Goal: Task Accomplishment & Management: Use online tool/utility

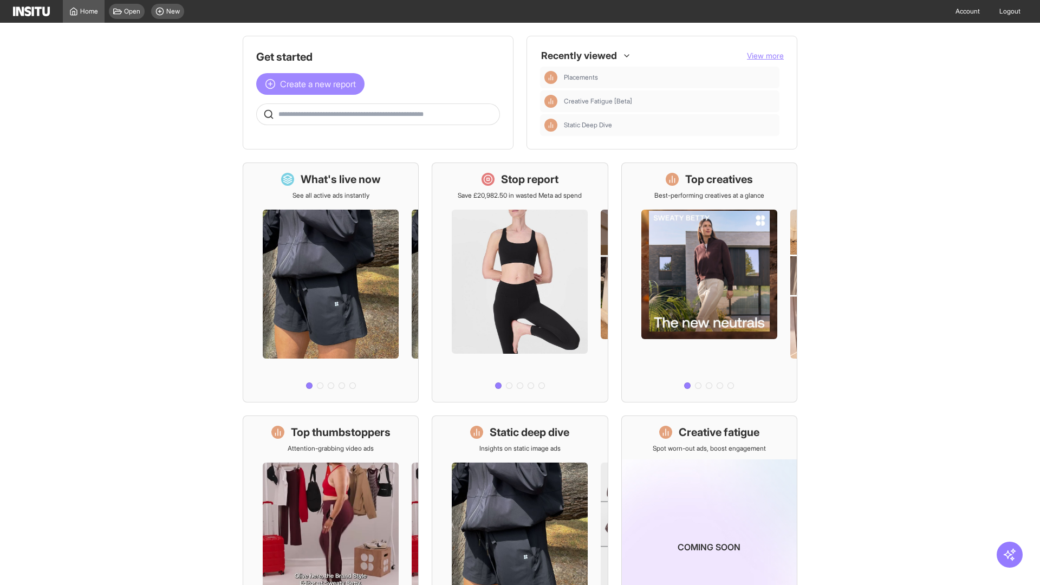
click at [313, 84] on span "Create a new report" at bounding box center [318, 83] width 76 height 13
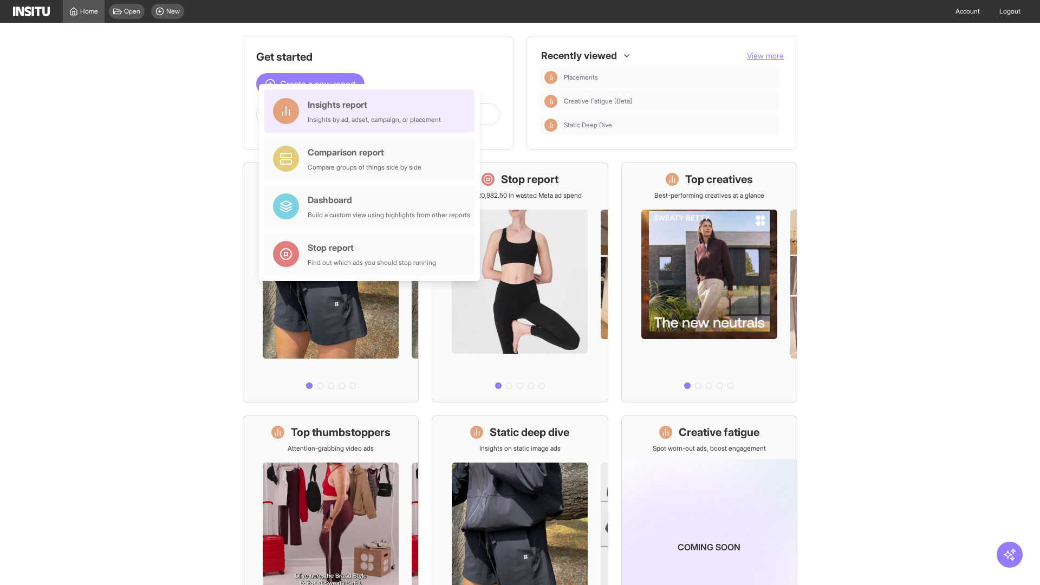
click at [372, 111] on div "Insights report Insights by ad, adset, campaign, or placement" at bounding box center [374, 111] width 133 height 26
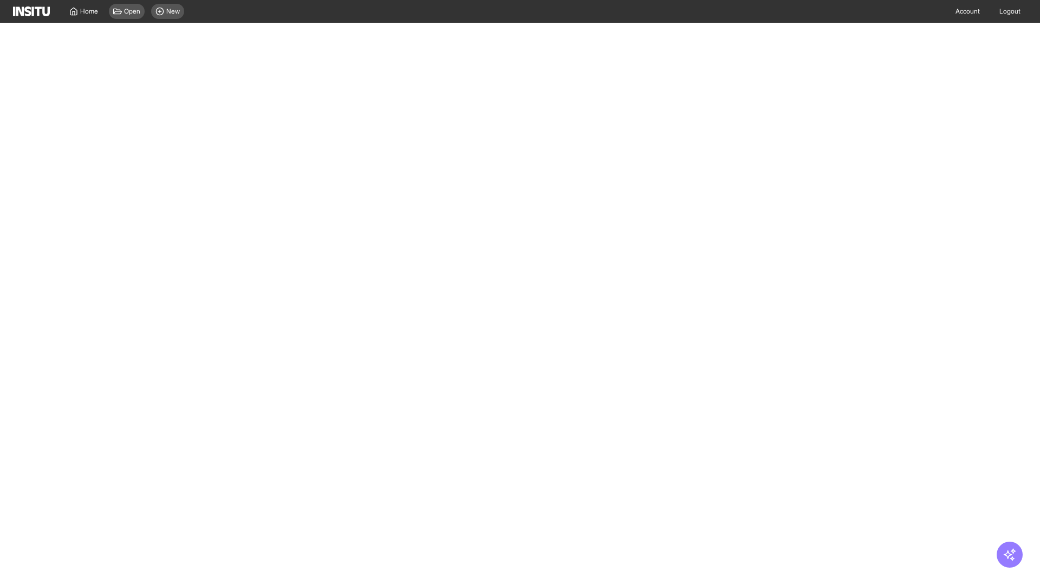
select select "**"
